Goal: Transaction & Acquisition: Purchase product/service

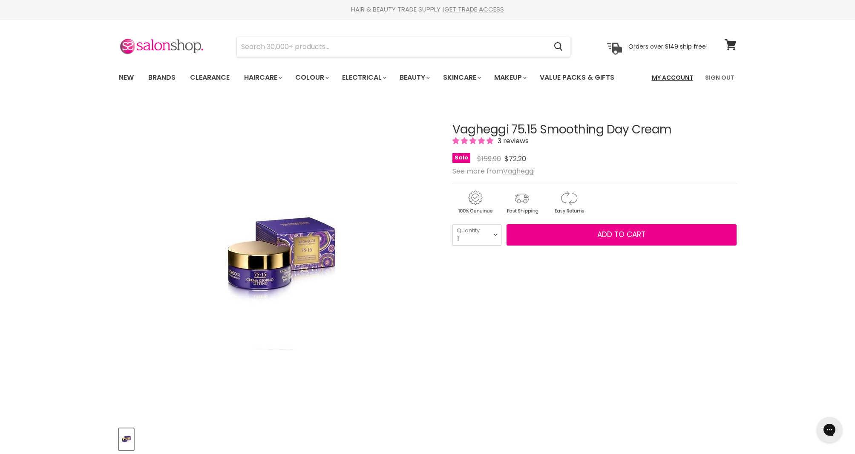
click at [671, 76] on link "My Account" at bounding box center [673, 78] width 52 height 18
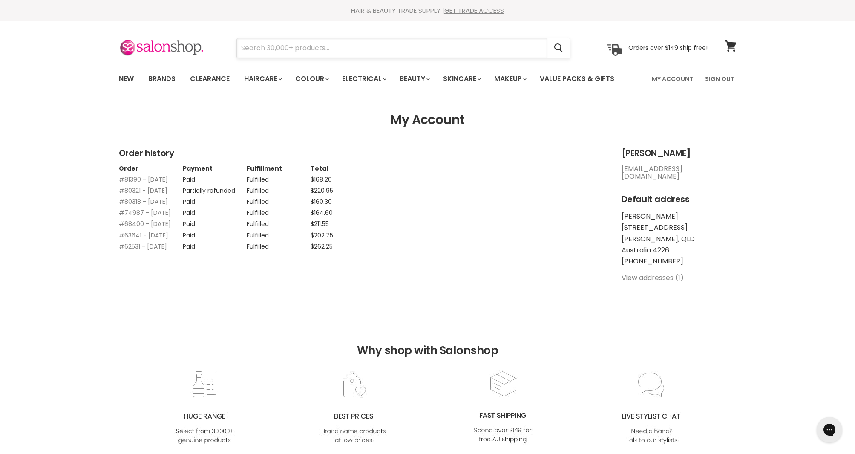
click at [253, 46] on input "Search" at bounding box center [392, 48] width 311 height 20
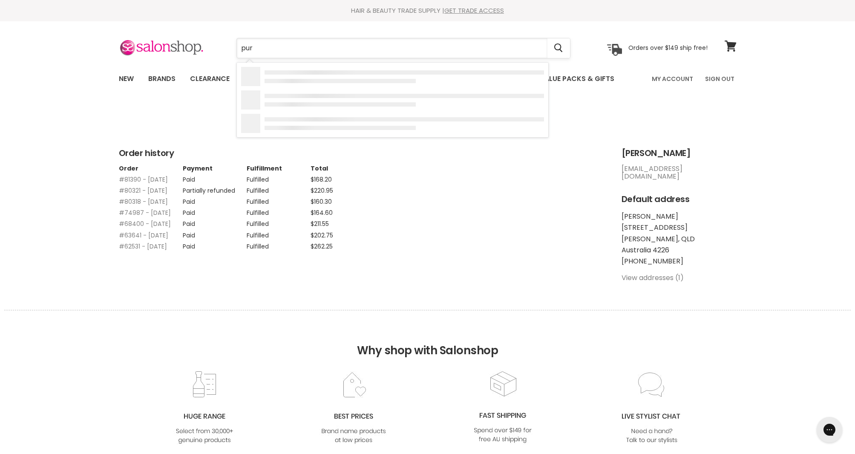
type input "pure"
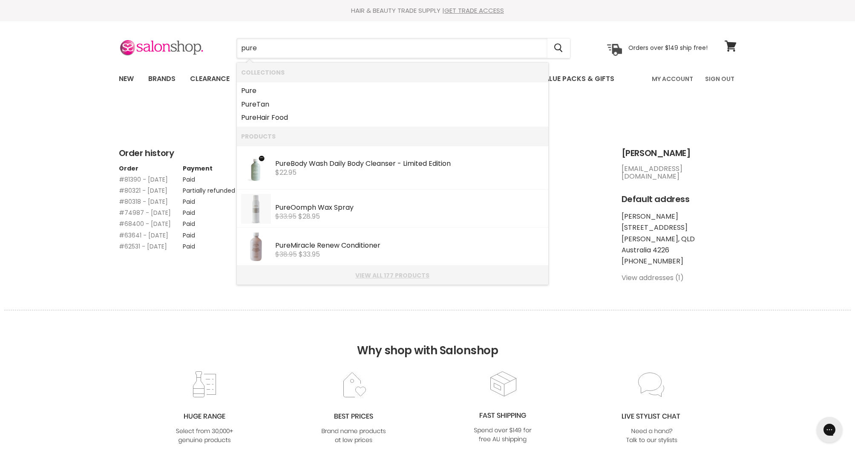
click at [374, 276] on link "View all 177 products" at bounding box center [392, 275] width 303 height 7
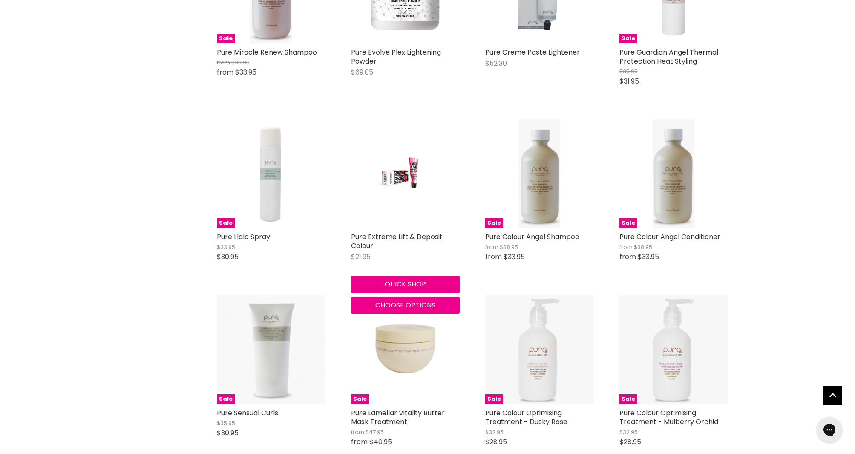
scroll to position [800, 0]
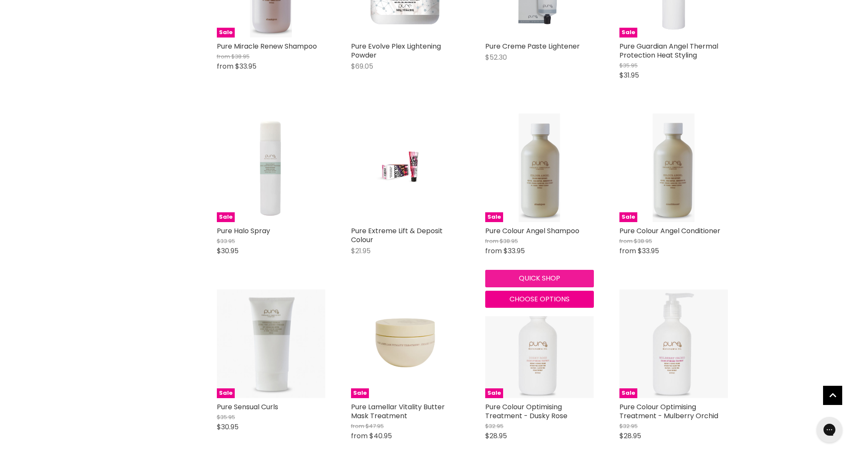
click at [537, 287] on button "Quick shop" at bounding box center [539, 278] width 109 height 17
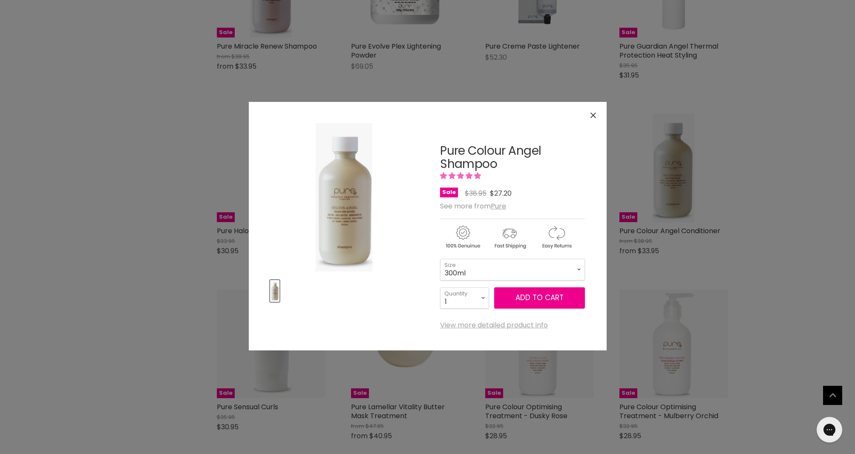
click at [502, 328] on link "View more detailed product info" at bounding box center [494, 325] width 108 height 8
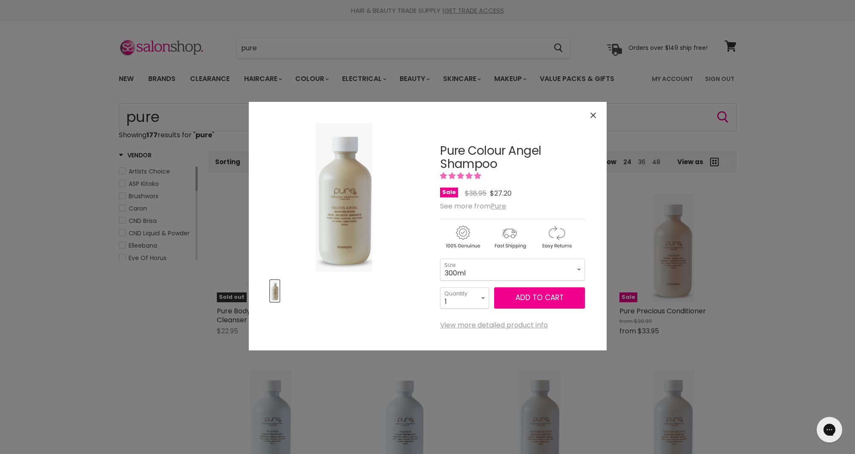
drag, startPoint x: 593, startPoint y: 115, endPoint x: 557, endPoint y: 147, distance: 47.7
click at [592, 116] on icon "Close" at bounding box center [593, 115] width 6 height 6
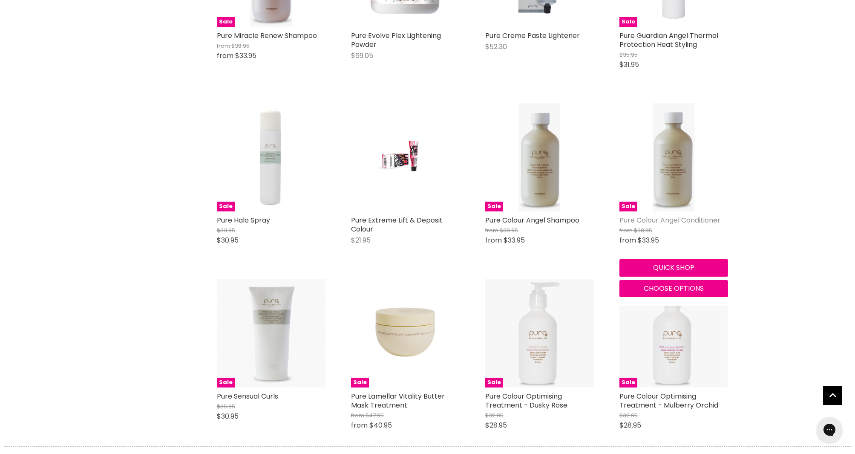
click at [667, 225] on link "Pure Colour Angel Conditioner" at bounding box center [669, 220] width 101 height 10
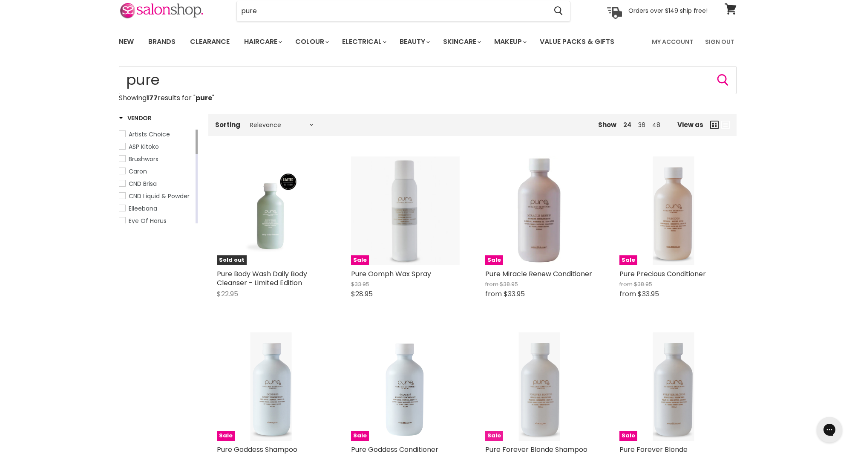
scroll to position [14, 0]
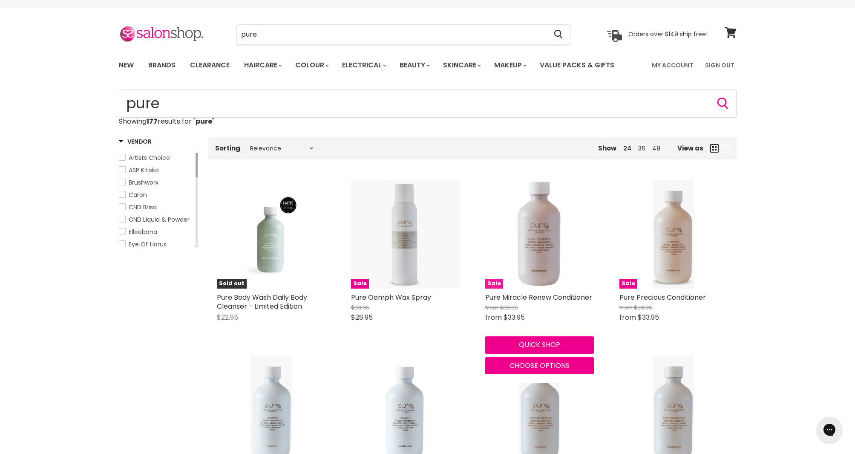
click at [541, 253] on img "Main content" at bounding box center [539, 234] width 109 height 109
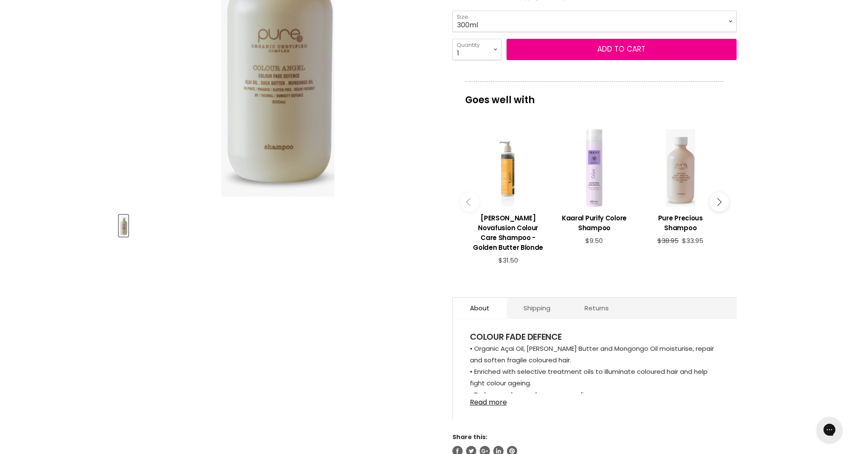
scroll to position [227, 0]
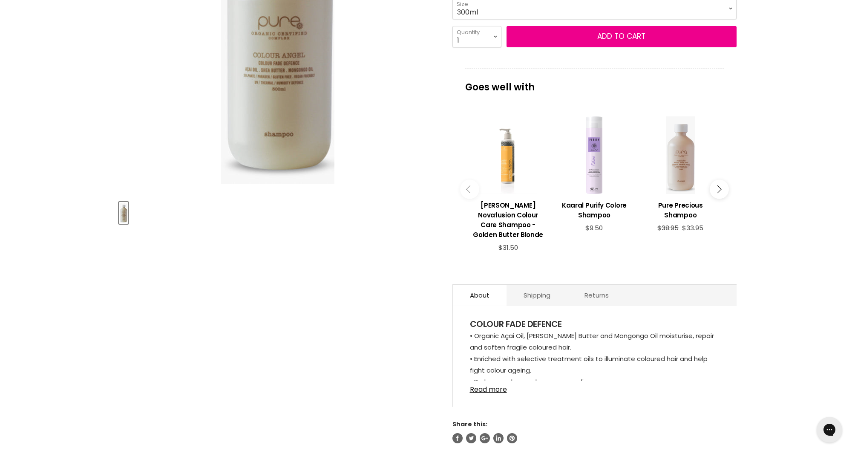
click at [483, 387] on div "COLOUR FADE DEFENCE • Organic Açai Oil, Shea Butter and Mongongo Oil moisturise…" at bounding box center [595, 360] width 284 height 92
click at [483, 380] on link "Read more" at bounding box center [595, 386] width 250 height 13
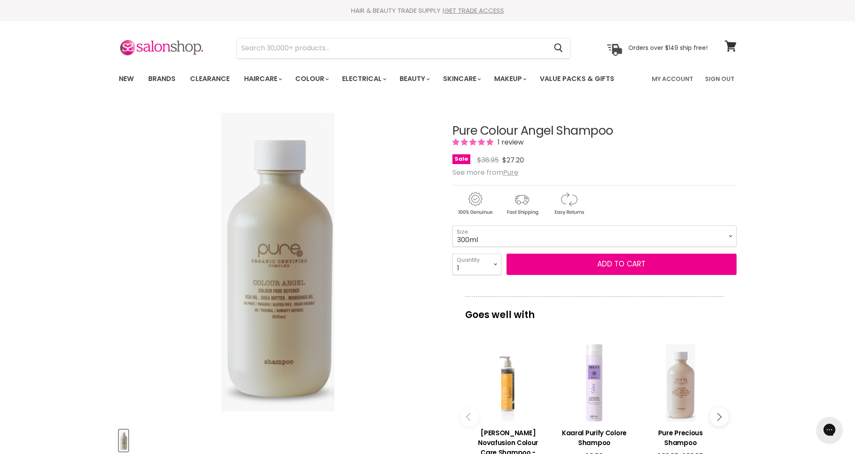
scroll to position [0, 0]
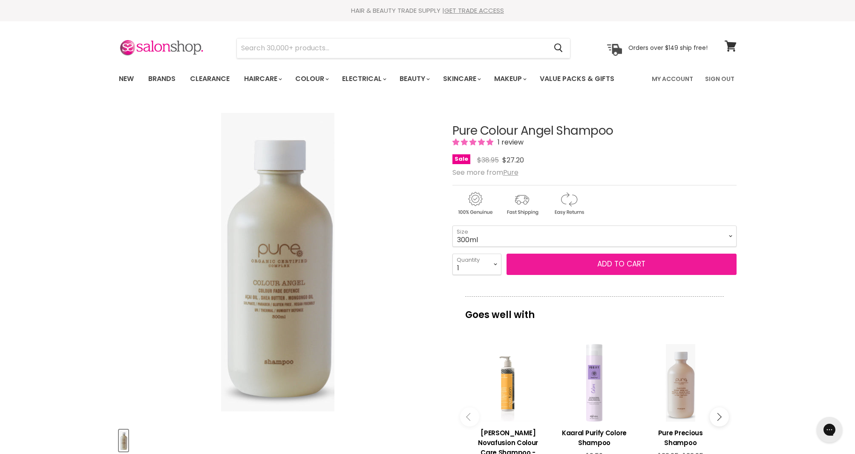
click at [613, 267] on span "Add to cart" at bounding box center [621, 264] width 48 height 10
click at [596, 264] on button "Add to cart" at bounding box center [622, 263] width 230 height 21
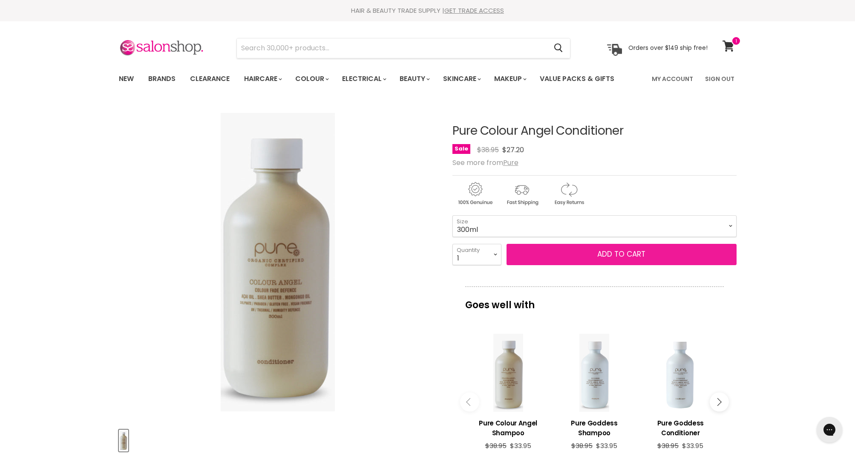
click at [589, 253] on button "Add to cart" at bounding box center [622, 254] width 230 height 21
click at [609, 254] on span "Add to cart" at bounding box center [621, 254] width 48 height 10
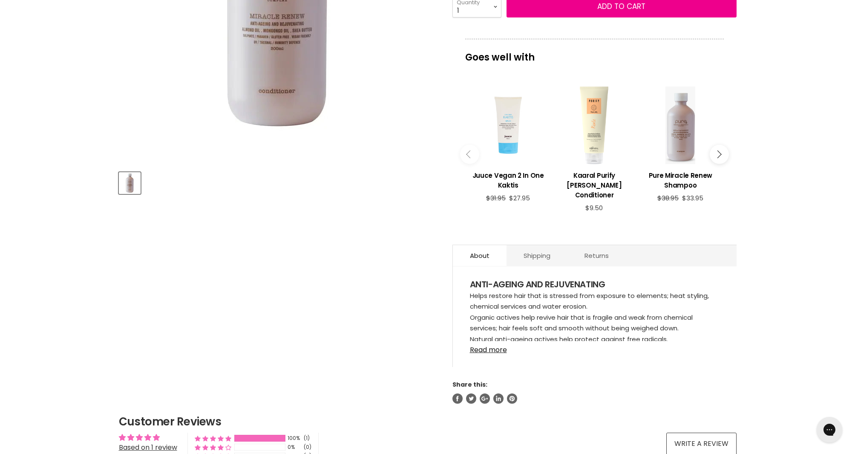
scroll to position [259, 0]
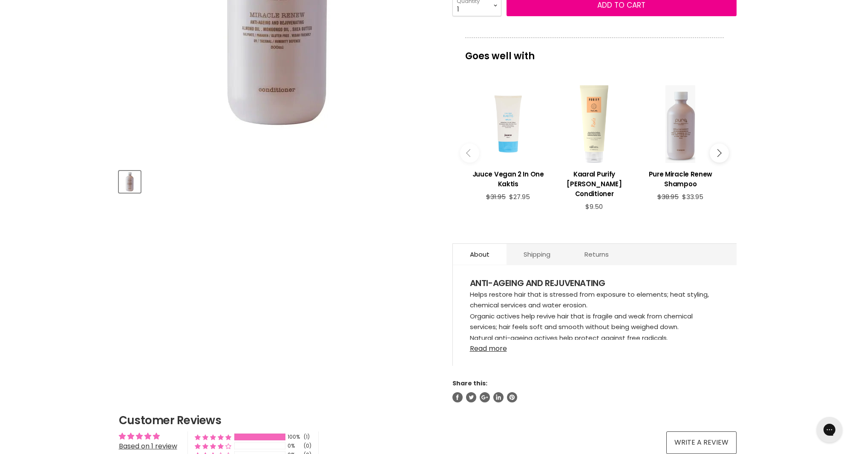
click at [488, 352] on link "Read more" at bounding box center [595, 346] width 250 height 13
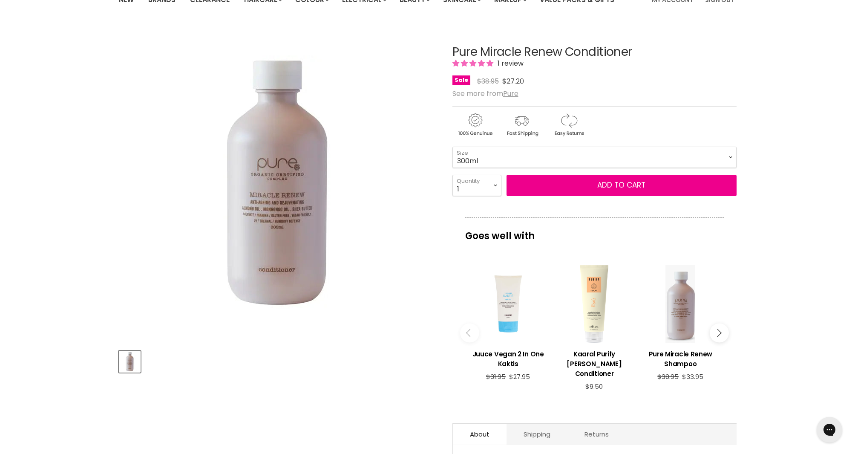
scroll to position [19, 0]
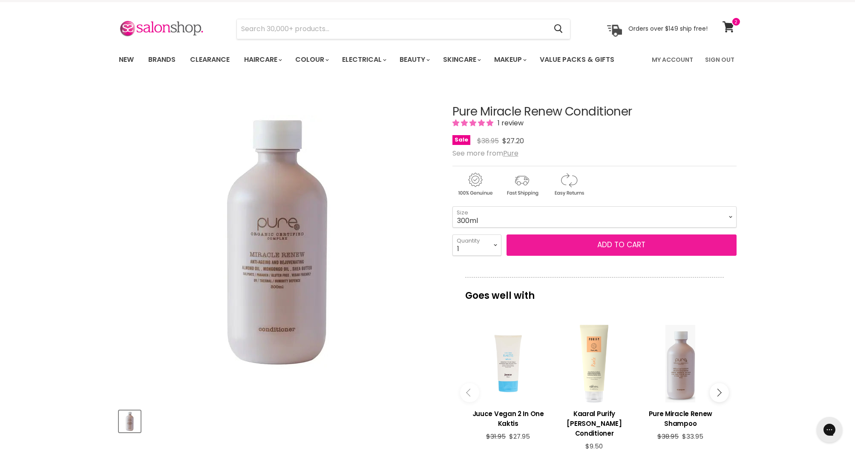
click at [654, 242] on button "Add to cart" at bounding box center [622, 244] width 230 height 21
click at [614, 246] on span "Add to cart" at bounding box center [621, 244] width 48 height 10
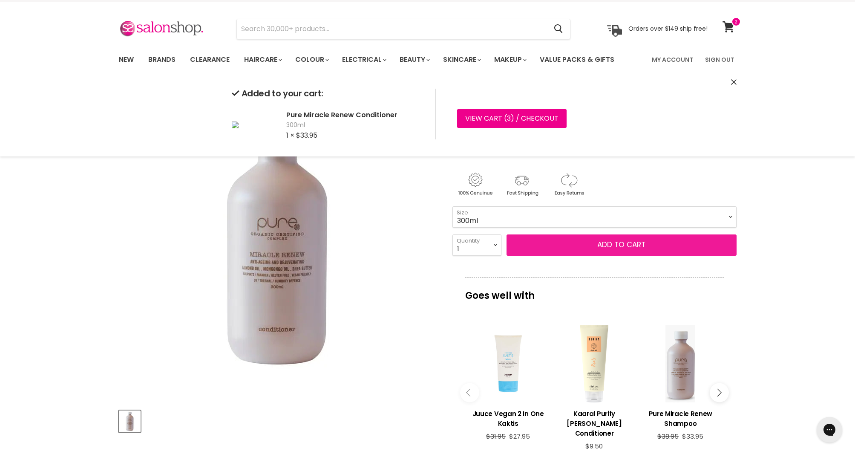
click at [604, 245] on span "Add to cart" at bounding box center [621, 244] width 48 height 10
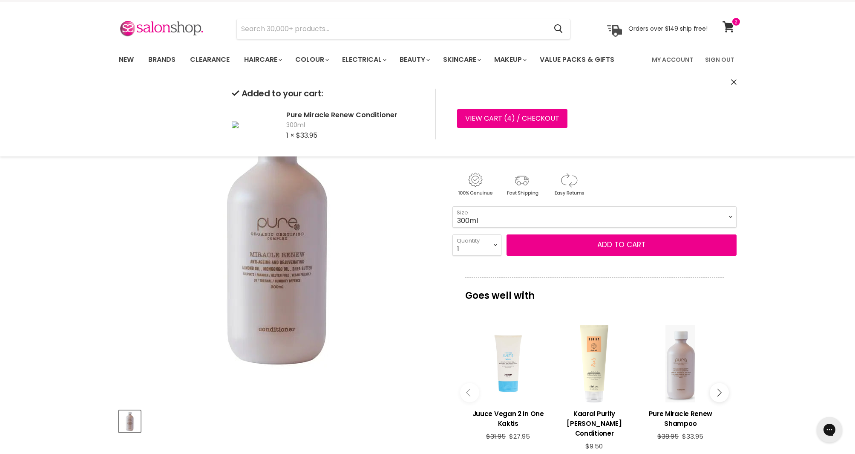
click at [690, 376] on div "Main content" at bounding box center [681, 364] width 78 height 78
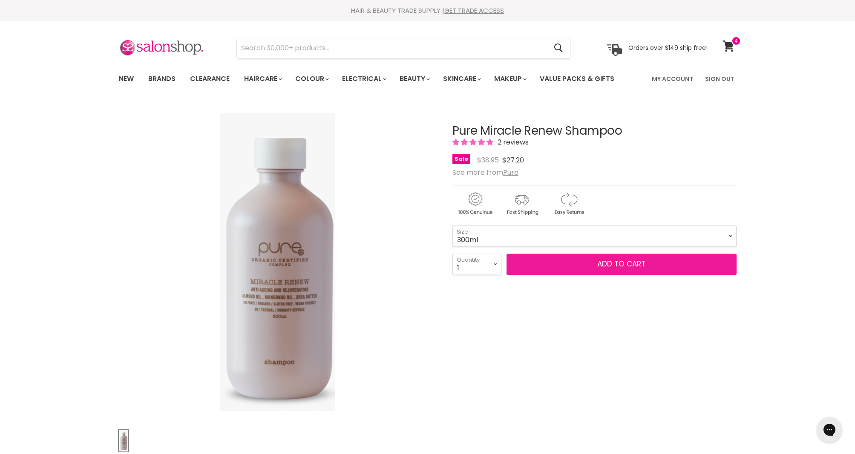
click at [606, 267] on span "Add to cart" at bounding box center [621, 264] width 48 height 10
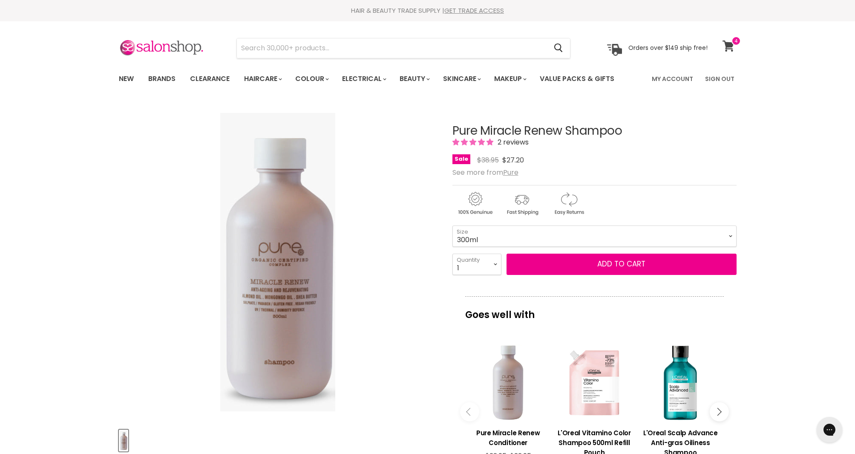
click at [727, 44] on icon at bounding box center [729, 45] width 12 height 11
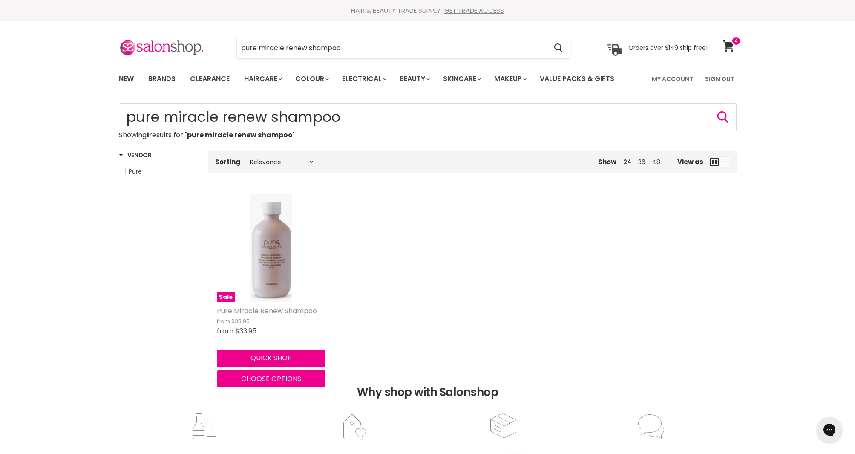
click at [266, 310] on link "Pure Miracle Renew Shampoo" at bounding box center [267, 311] width 100 height 10
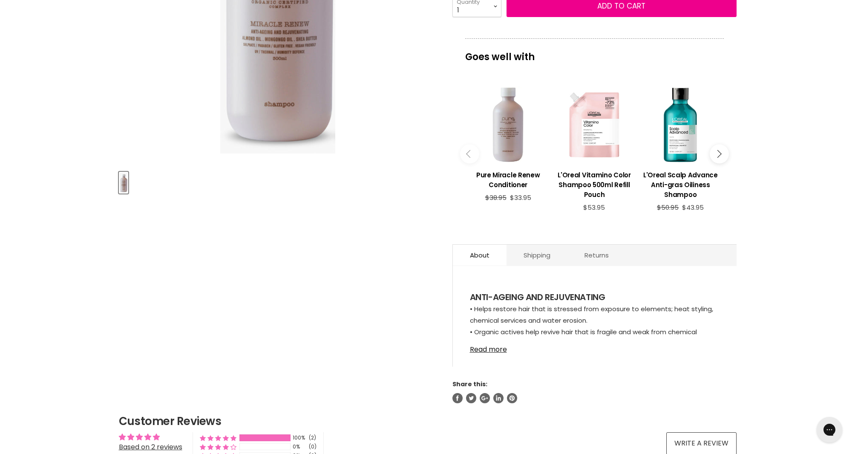
scroll to position [257, 0]
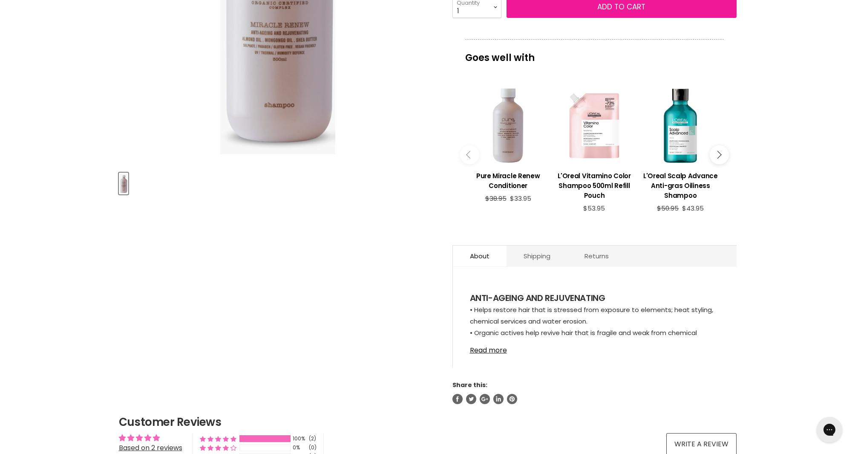
click at [635, 9] on span "Add to cart" at bounding box center [621, 7] width 48 height 10
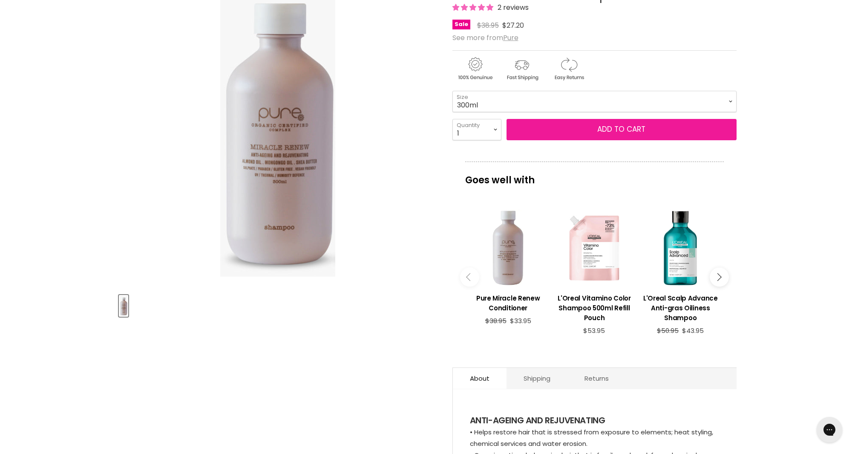
scroll to position [109, 0]
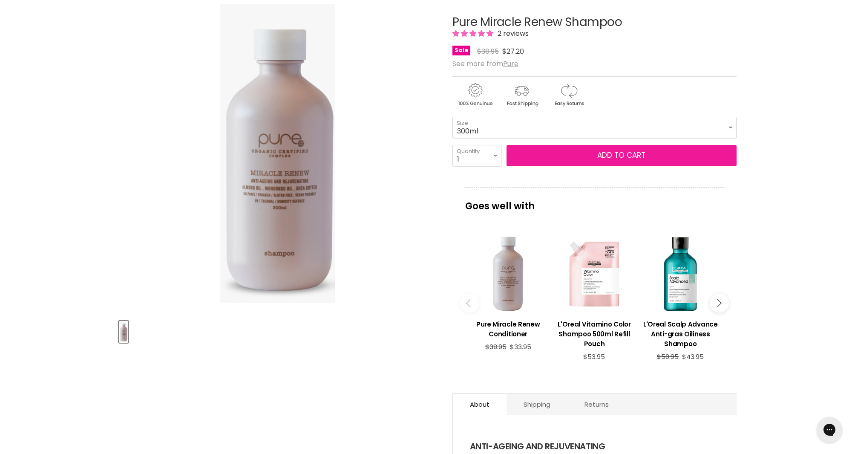
click at [600, 155] on span "Add to cart" at bounding box center [621, 155] width 48 height 10
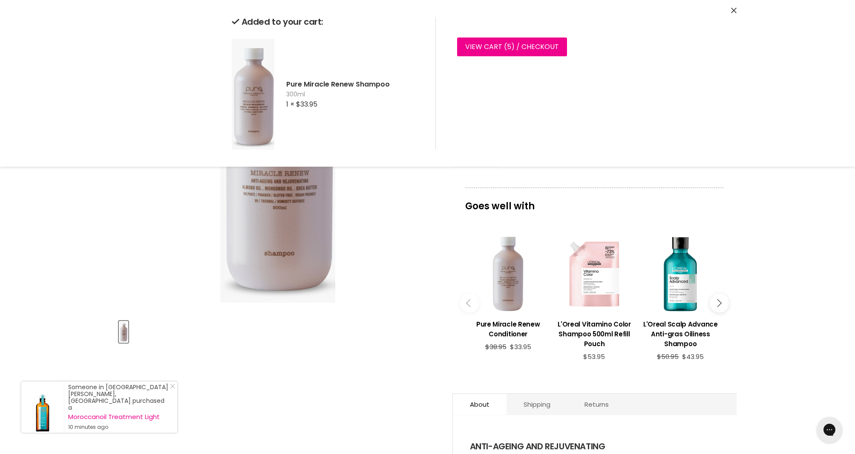
click at [397, 225] on div "Click or scroll to zoom Tap or pinch to zoom" at bounding box center [278, 153] width 318 height 318
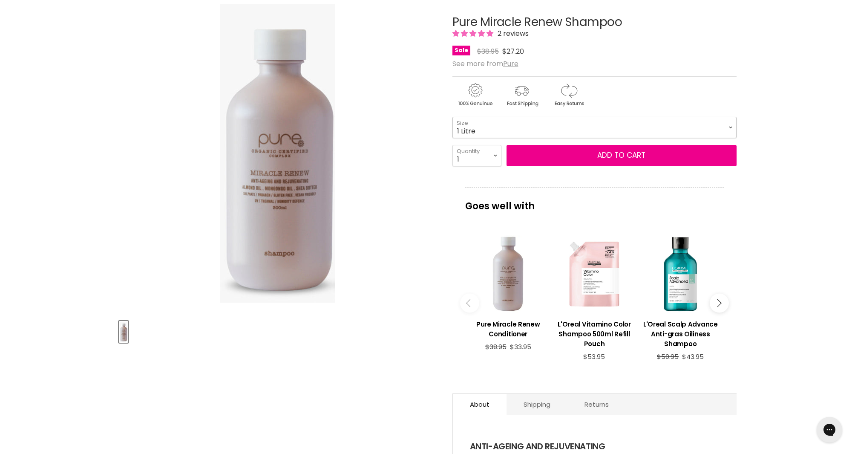
select select "1 Litre"
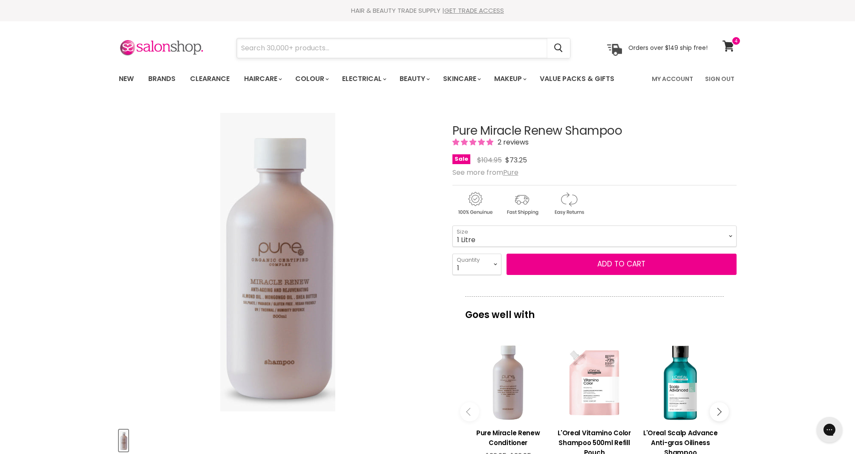
click at [275, 47] on input "Search" at bounding box center [392, 48] width 311 height 20
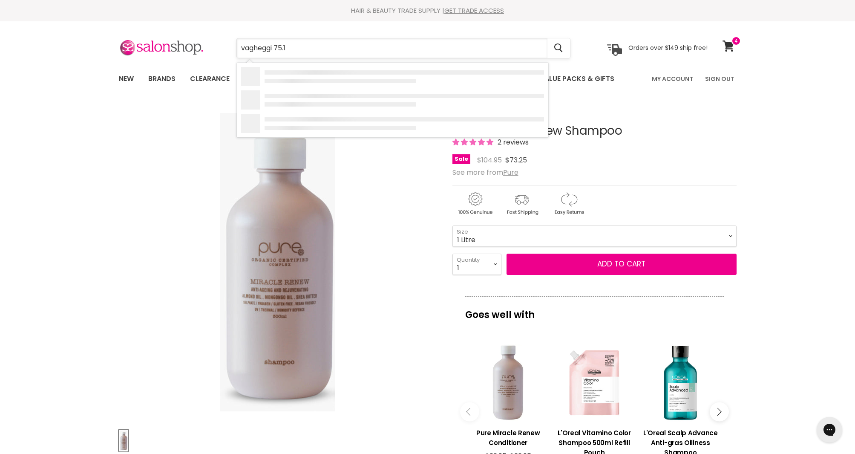
type input "vagheggi 75.15"
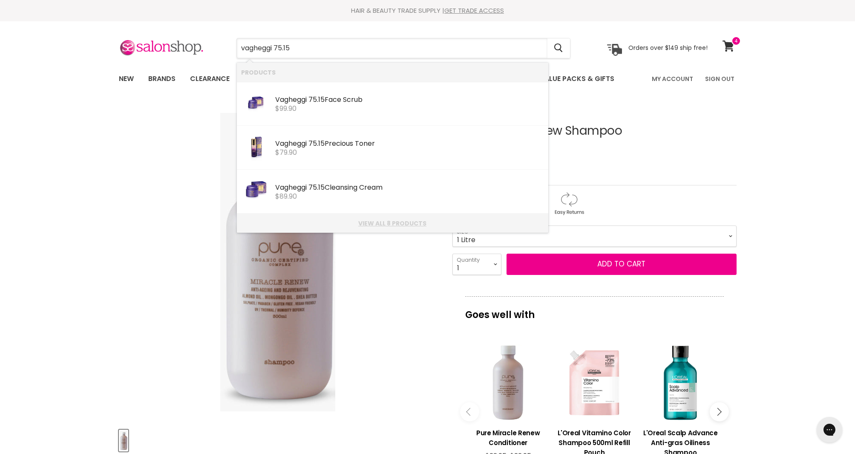
click at [378, 226] on link "View all 8 products" at bounding box center [392, 223] width 303 height 7
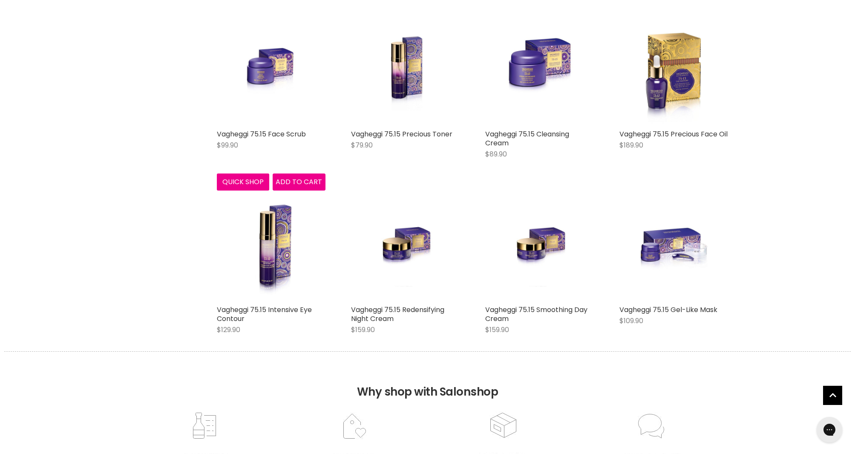
scroll to position [177, 0]
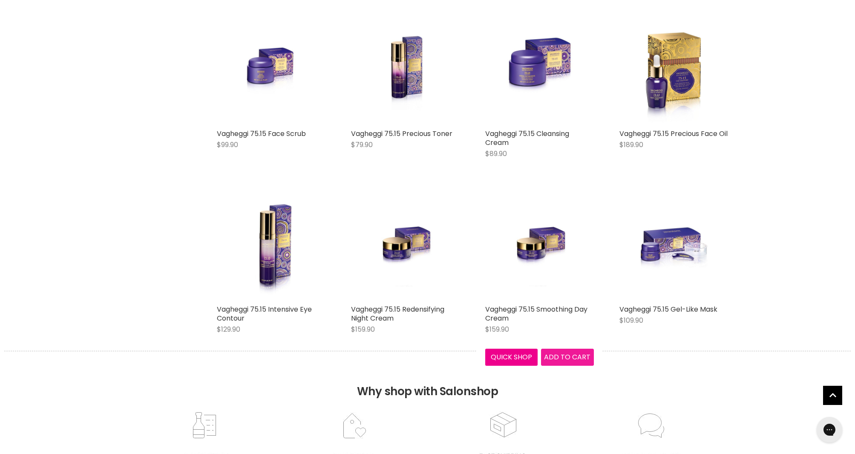
click at [557, 357] on span "Add to cart" at bounding box center [567, 357] width 46 height 10
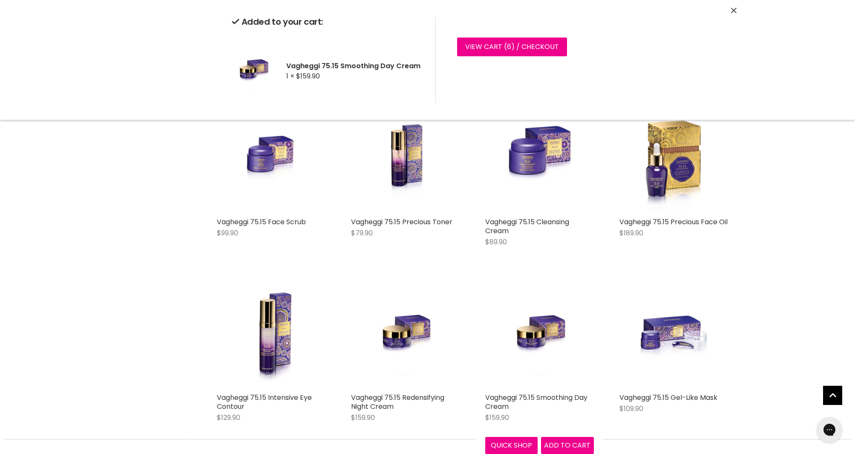
scroll to position [88, 0]
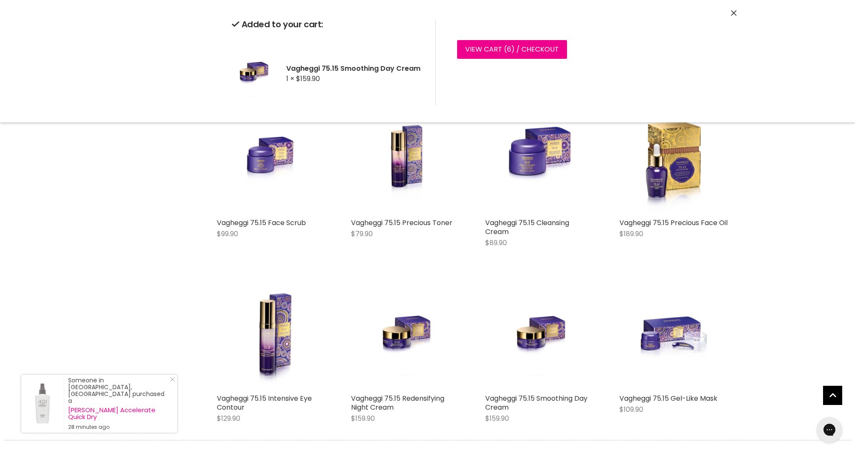
click at [695, 270] on div "Vagheggi 75.15 Face Scrub $99.90 Vagheggi Quick shop Add to cart Vagheggi 75.15…" at bounding box center [472, 268] width 528 height 343
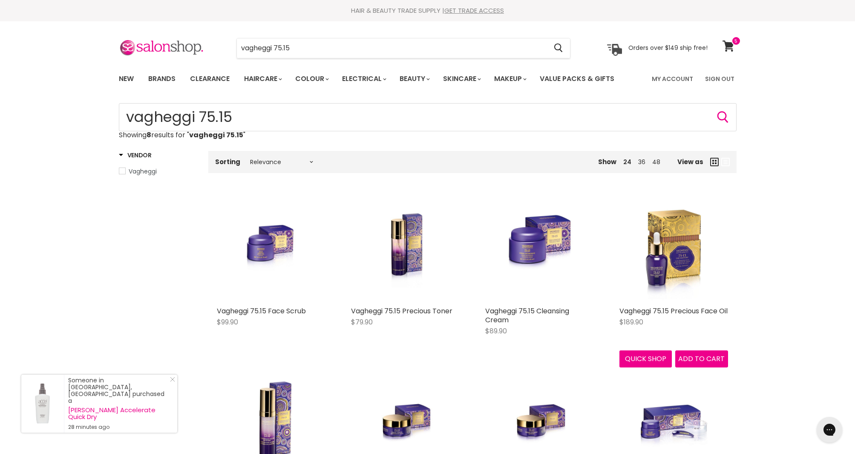
scroll to position [0, 0]
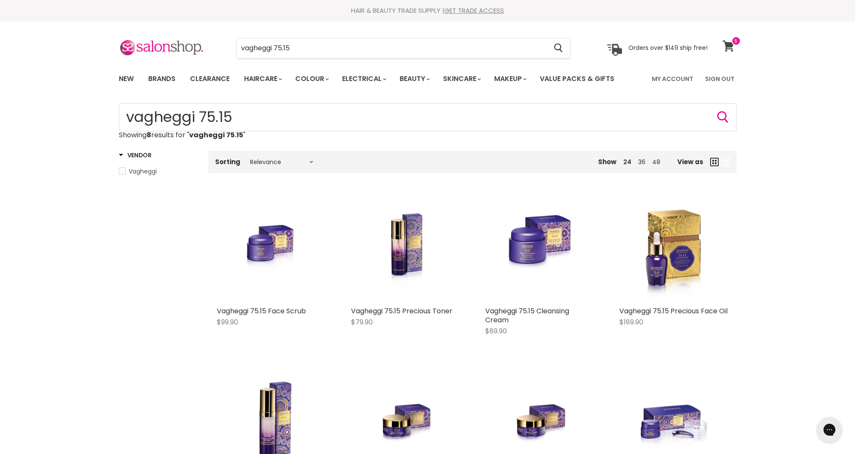
click at [730, 46] on icon at bounding box center [729, 45] width 12 height 11
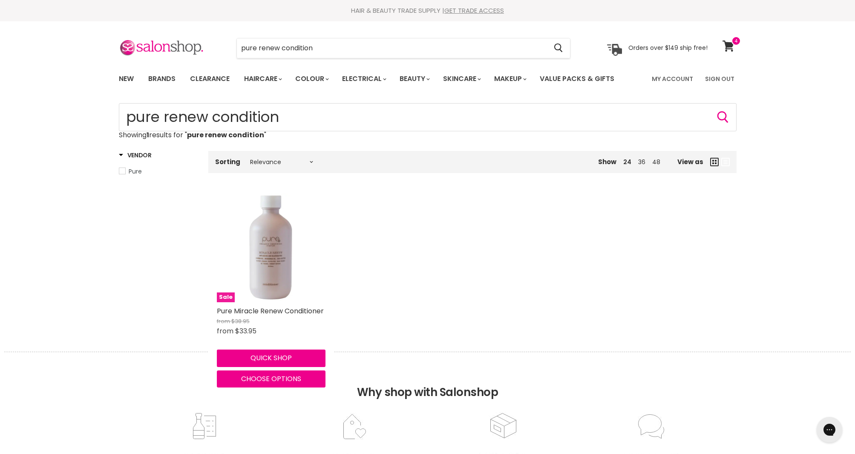
click at [274, 285] on img "Main content" at bounding box center [271, 247] width 109 height 109
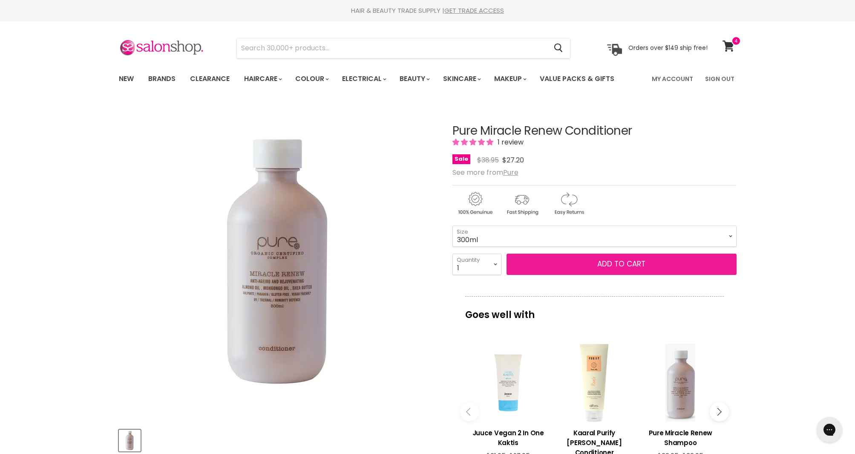
click at [640, 264] on span "Add to cart" at bounding box center [621, 264] width 48 height 10
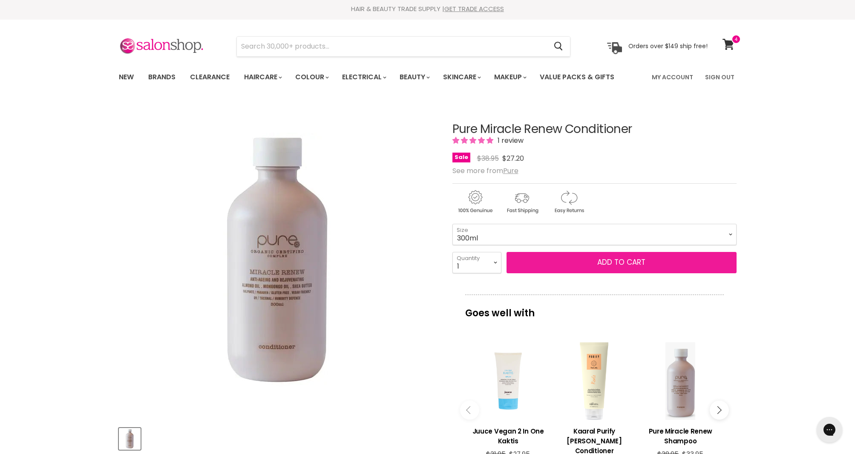
scroll to position [2, 0]
click at [608, 261] on span "Add to cart" at bounding box center [621, 262] width 48 height 10
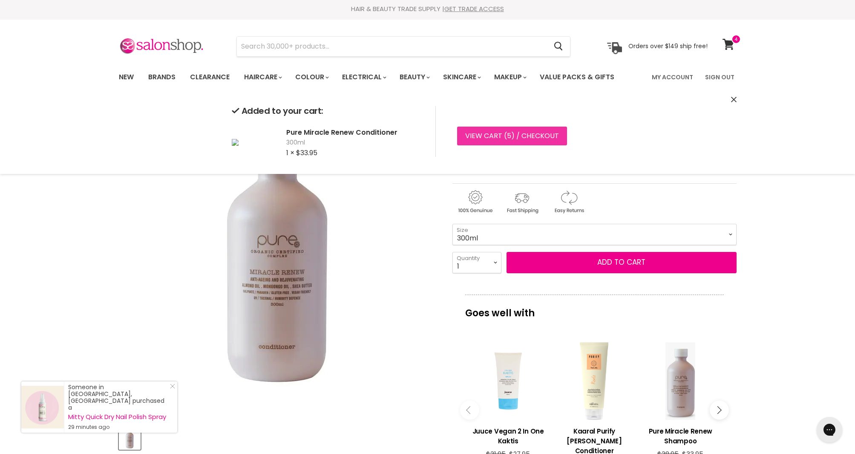
click at [532, 135] on link "View cart ( 5 ) / Checkout" at bounding box center [512, 136] width 110 height 19
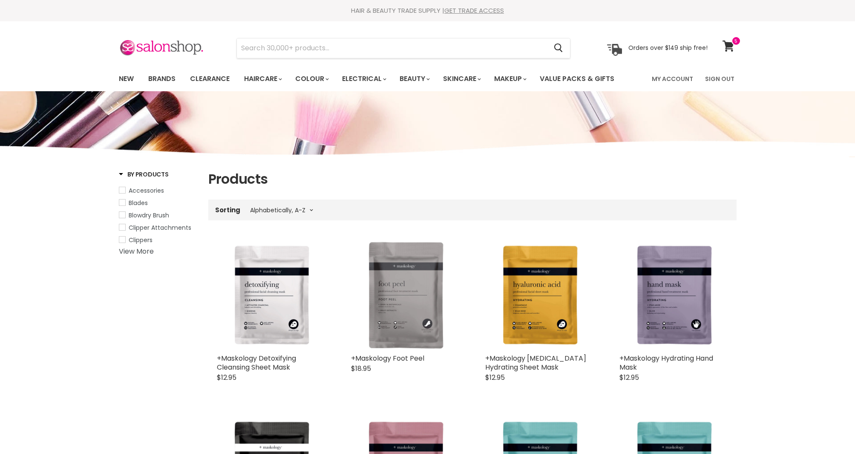
select select "title-ascending"
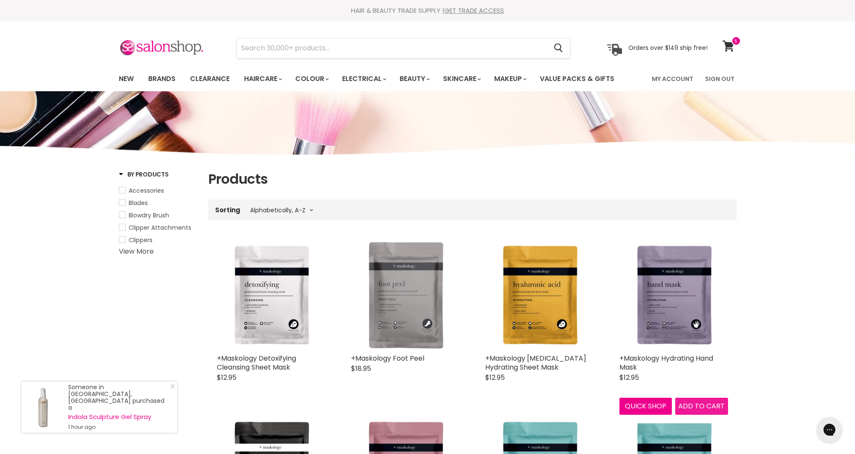
click at [692, 406] on span "Add to cart" at bounding box center [701, 406] width 46 height 10
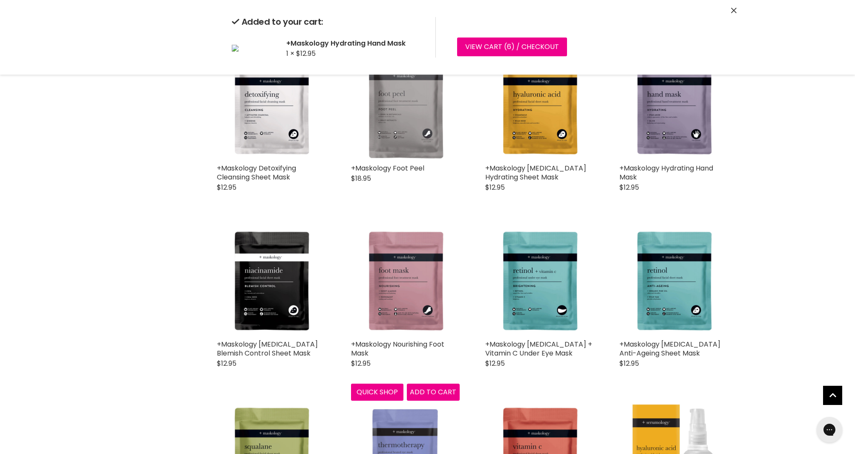
scroll to position [195, 0]
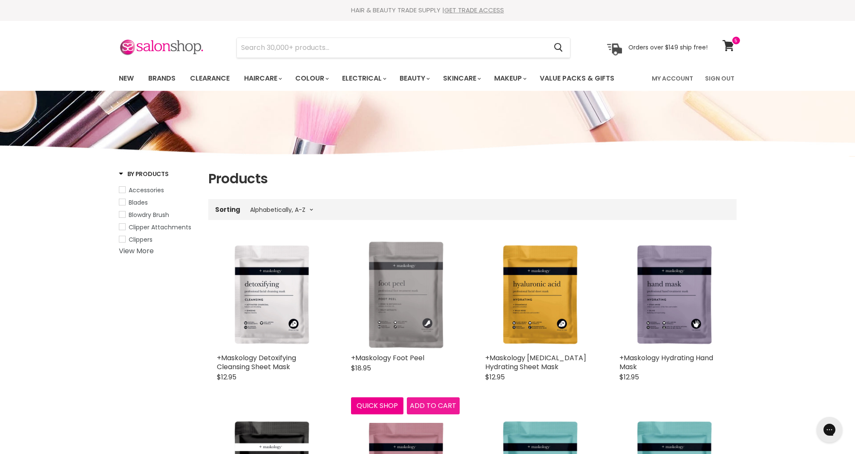
scroll to position [2, 0]
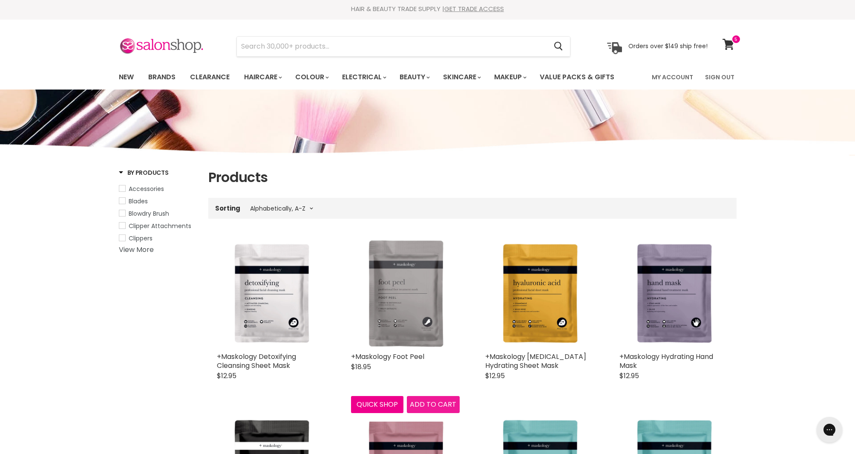
click at [436, 406] on span "Add to cart" at bounding box center [433, 404] width 46 height 10
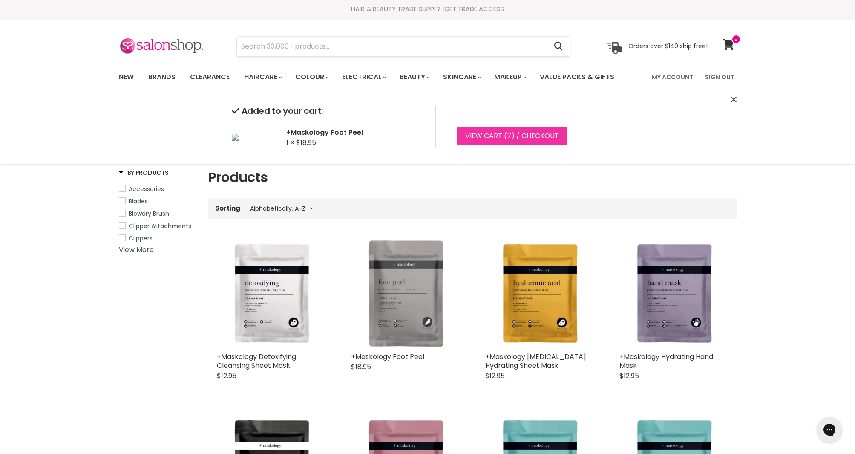
click at [548, 137] on link "View cart ( 7 ) / Checkout" at bounding box center [512, 136] width 110 height 19
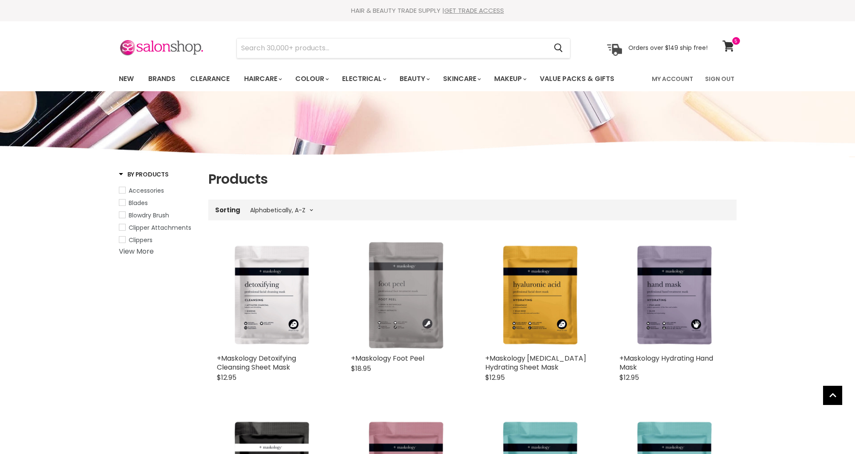
select select "title-ascending"
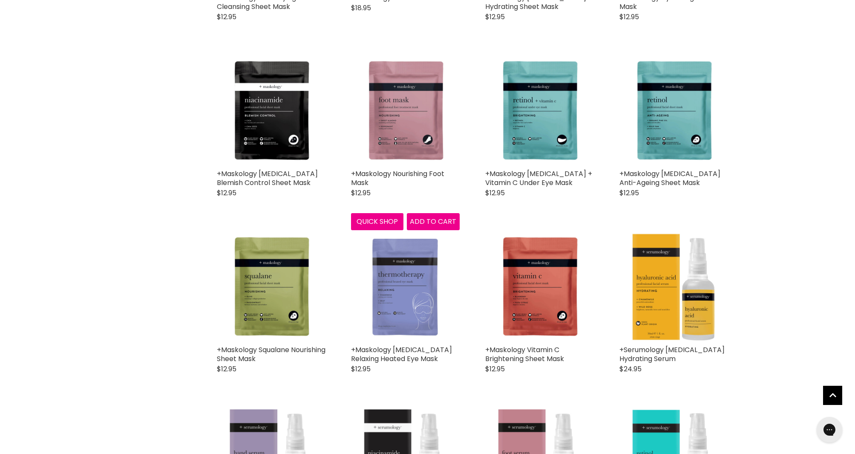
scroll to position [391, 0]
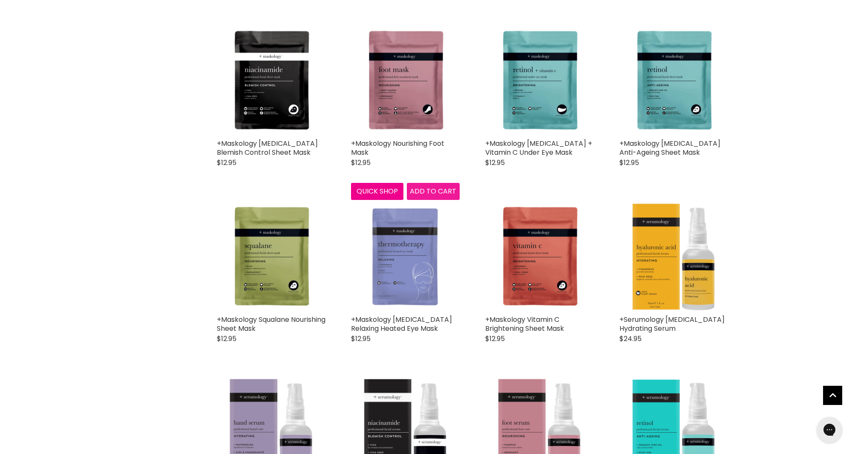
click at [433, 190] on span "Add to cart" at bounding box center [433, 191] width 46 height 10
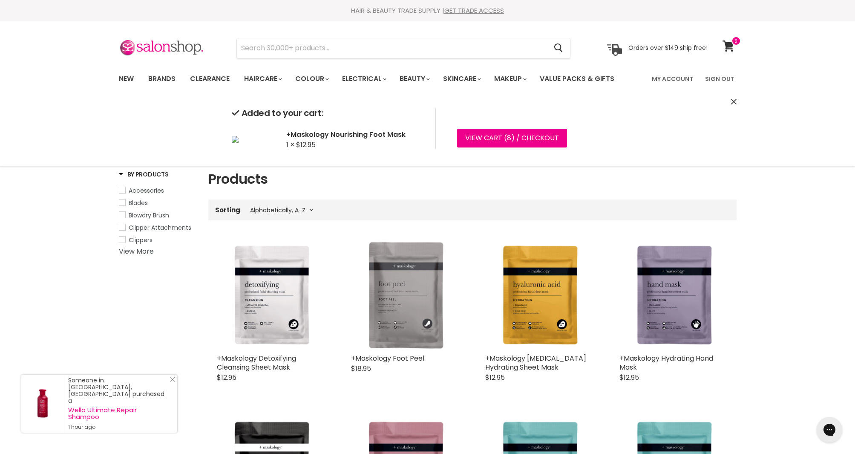
scroll to position [0, 0]
click at [530, 139] on link "View cart ( 8 ) / Checkout" at bounding box center [512, 137] width 110 height 19
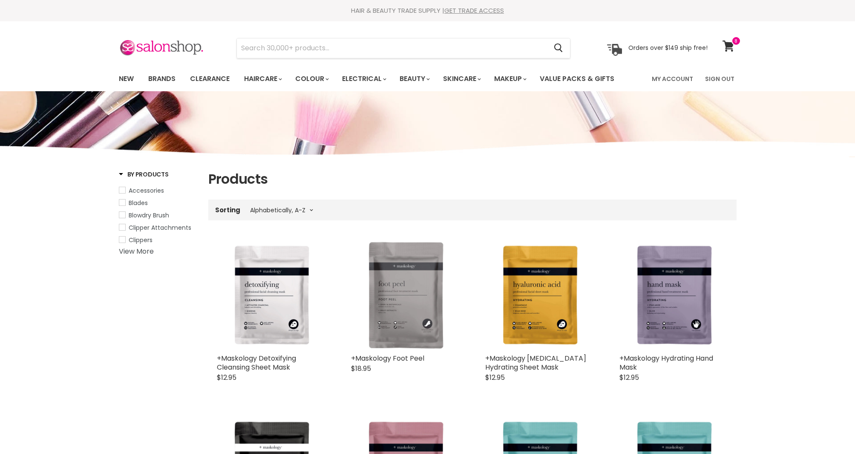
select select "title-ascending"
